Goal: Task Accomplishment & Management: Complete application form

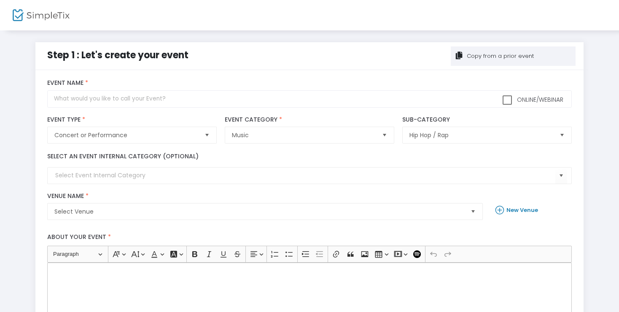
click at [205, 89] on div "Online/Webinar Event Name *" at bounding box center [309, 93] width 533 height 28
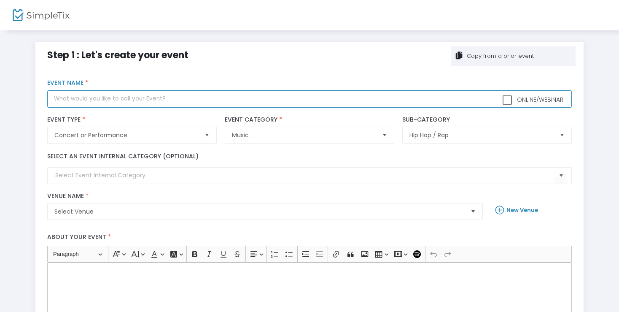
click at [198, 100] on input "text" at bounding box center [309, 98] width 524 height 17
paste input "[PERSON_NAME]: I'm The Problem Tour Fri • [DATE] • 5:15 [GEOGRAPHIC_DATA], [GEO…"
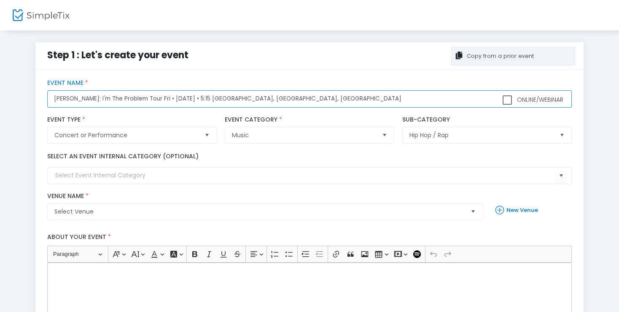
type input "[PERSON_NAME]: I'm The Problem Tour Fri • [DATE] • 5:15 [GEOGRAPHIC_DATA], [GEO…"
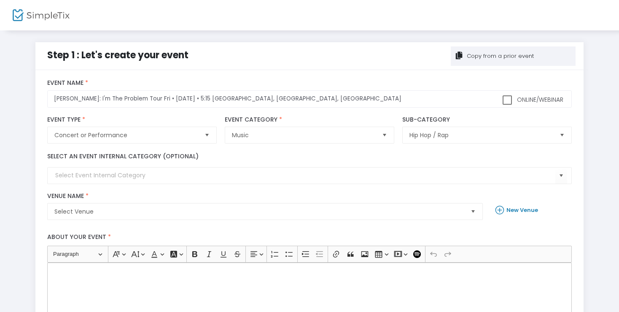
click at [509, 210] on b "New Venue" at bounding box center [523, 210] width 32 height 8
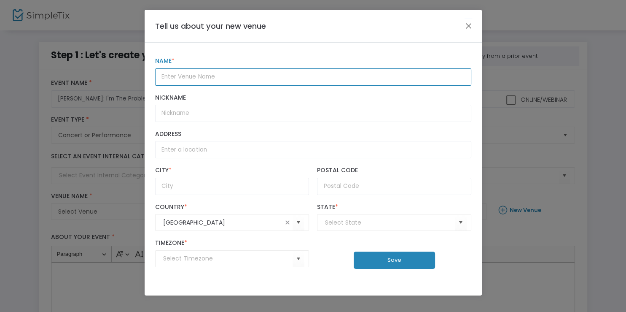
click at [256, 76] on input "text" at bounding box center [313, 76] width 316 height 17
type input "g"
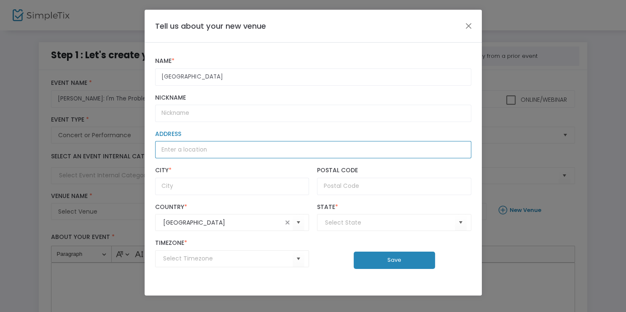
click at [187, 149] on input "Address" at bounding box center [313, 149] width 316 height 17
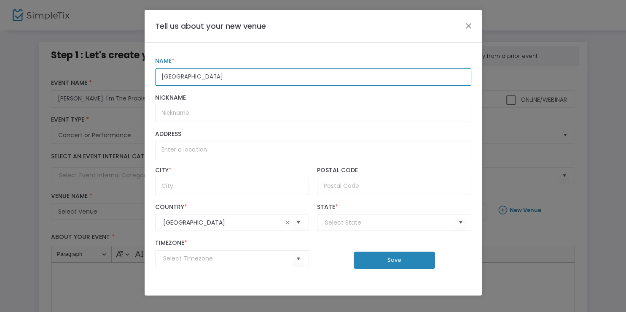
drag, startPoint x: 239, startPoint y: 78, endPoint x: 161, endPoint y: 79, distance: 78.5
click at [161, 79] on input "[GEOGRAPHIC_DATA]" at bounding box center [313, 76] width 316 height 17
paste input "il"
type input "[PERSON_NAME][GEOGRAPHIC_DATA]"
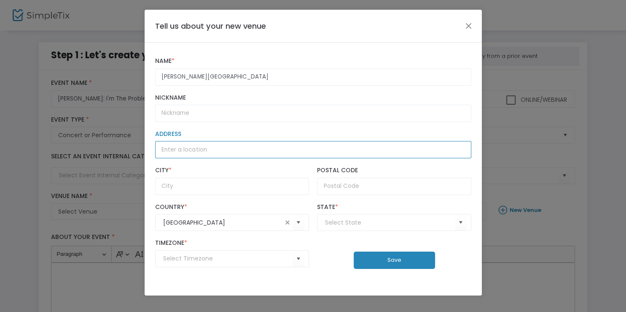
click at [178, 151] on input "Address" at bounding box center [313, 149] width 316 height 17
paste input "[PERSON_NAME][GEOGRAPHIC_DATA]"
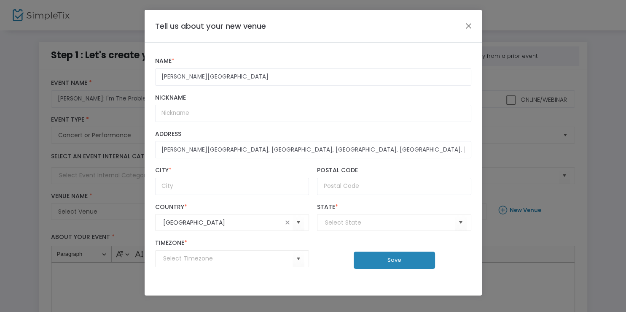
type input "[STREET_ADDRESS]"
type input "[GEOGRAPHIC_DATA]"
type input "02035"
type input "(UTC-05:00) Eastern Time ([GEOGRAPHIC_DATA] & [GEOGRAPHIC_DATA])"
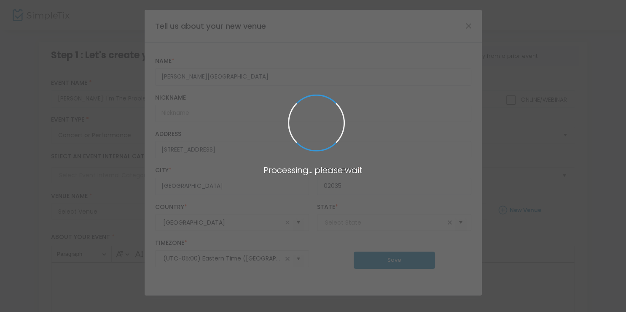
type input "[US_STATE]"
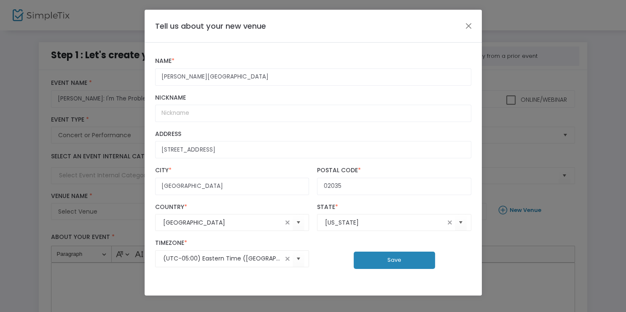
click at [394, 266] on button "Save" at bounding box center [394, 259] width 81 height 17
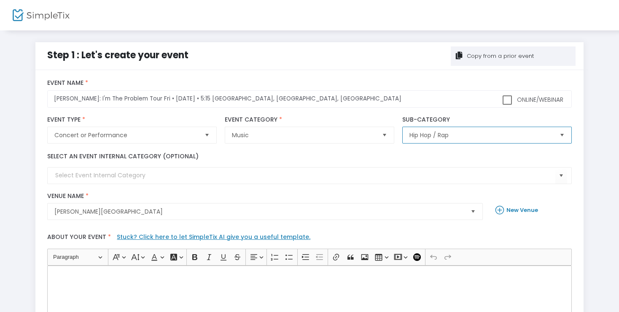
click at [503, 139] on span "Hip Hop / Rap" at bounding box center [481, 135] width 143 height 8
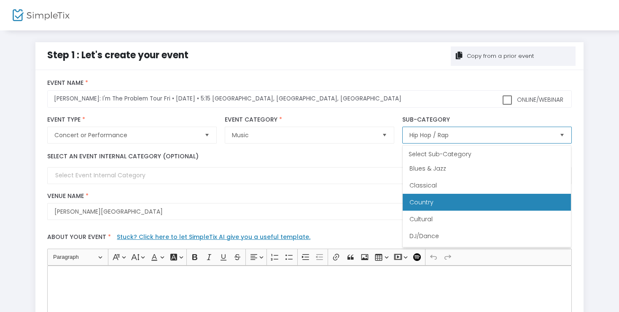
click at [453, 198] on li "Country" at bounding box center [487, 202] width 168 height 17
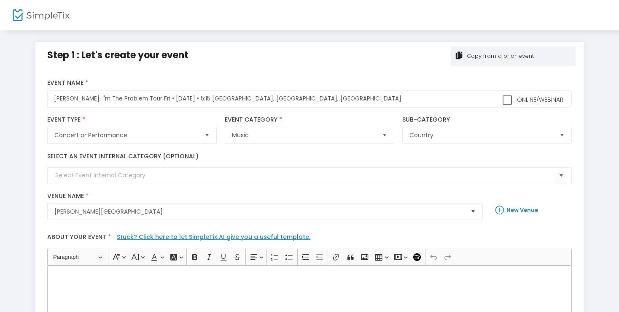
click at [229, 237] on link "Stuck? Click here to let SimpleTix AI give you a useful template." at bounding box center [214, 236] width 194 height 8
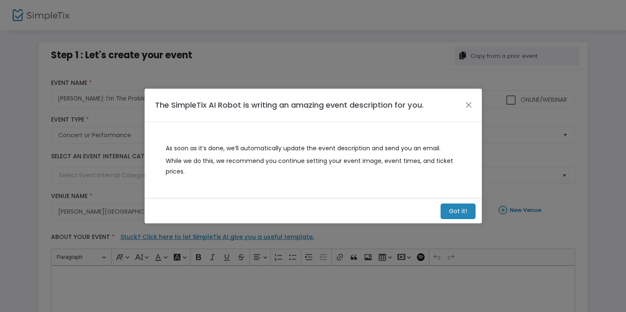
click at [463, 100] on button "Close" at bounding box center [468, 105] width 11 height 11
